Goal: Task Accomplishment & Management: Use online tool/utility

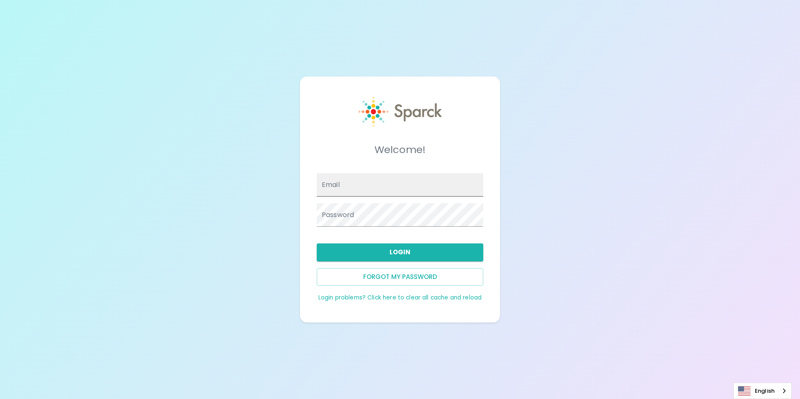
click at [416, 175] on input "Email" at bounding box center [400, 184] width 166 height 23
type input "isanchez@sfbaycoffee.com"
